Goal: Navigation & Orientation: Go to known website

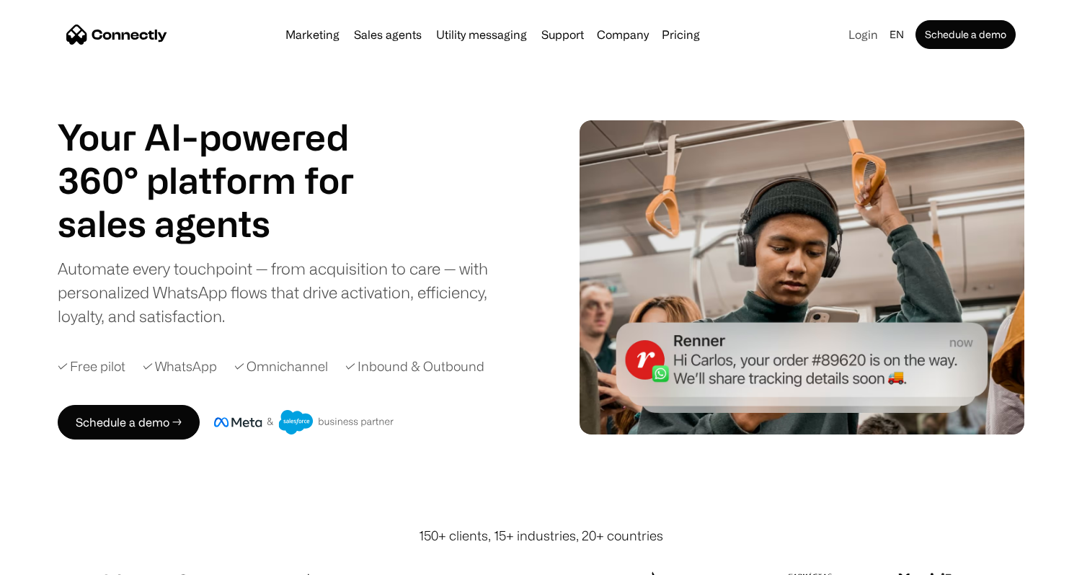
click at [879, 35] on link "Login" at bounding box center [863, 35] width 41 height 20
click at [860, 35] on link "Login" at bounding box center [863, 35] width 41 height 20
click at [848, 40] on link "Login" at bounding box center [863, 35] width 41 height 20
